Goal: Information Seeking & Learning: Learn about a topic

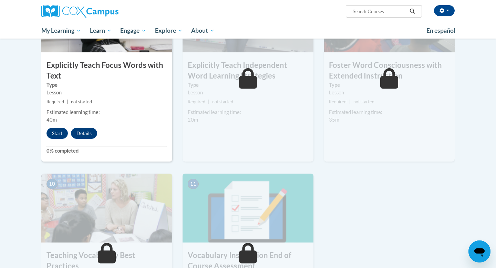
scroll to position [554, 0]
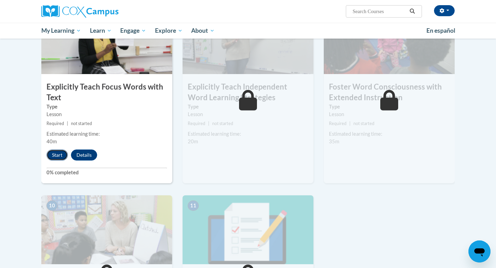
click at [58, 158] on button "Start" at bounding box center [56, 154] width 21 height 11
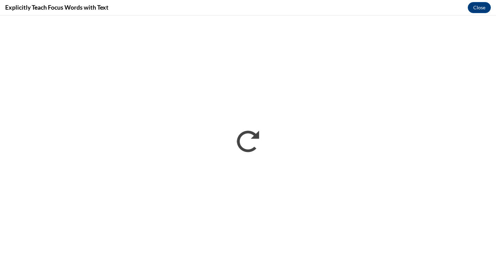
scroll to position [0, 0]
